Goal: Navigation & Orientation: Find specific page/section

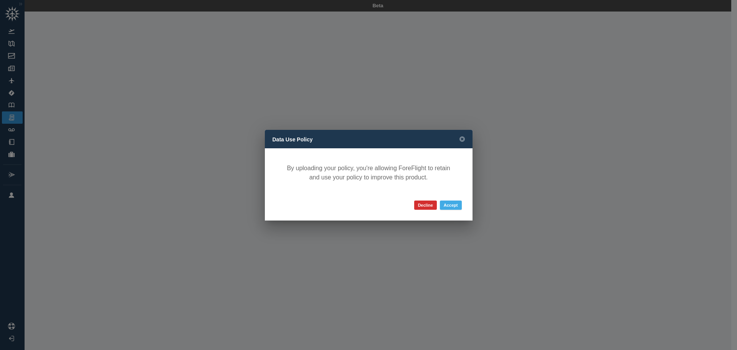
click at [448, 205] on button "Accept" at bounding box center [451, 204] width 22 height 9
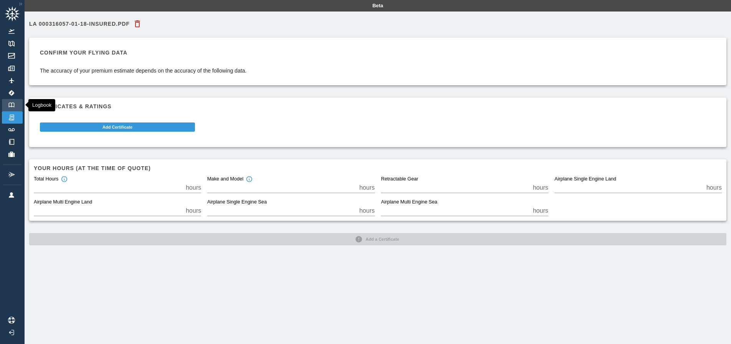
click at [10, 104] on img at bounding box center [11, 105] width 8 height 5
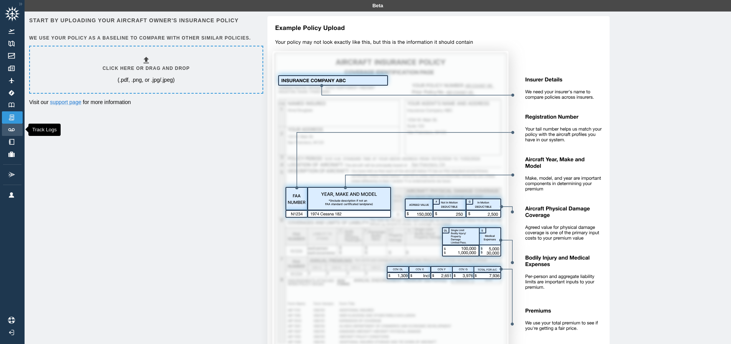
click at [17, 130] on link "Track Logs" at bounding box center [12, 130] width 21 height 12
